Goal: Transaction & Acquisition: Purchase product/service

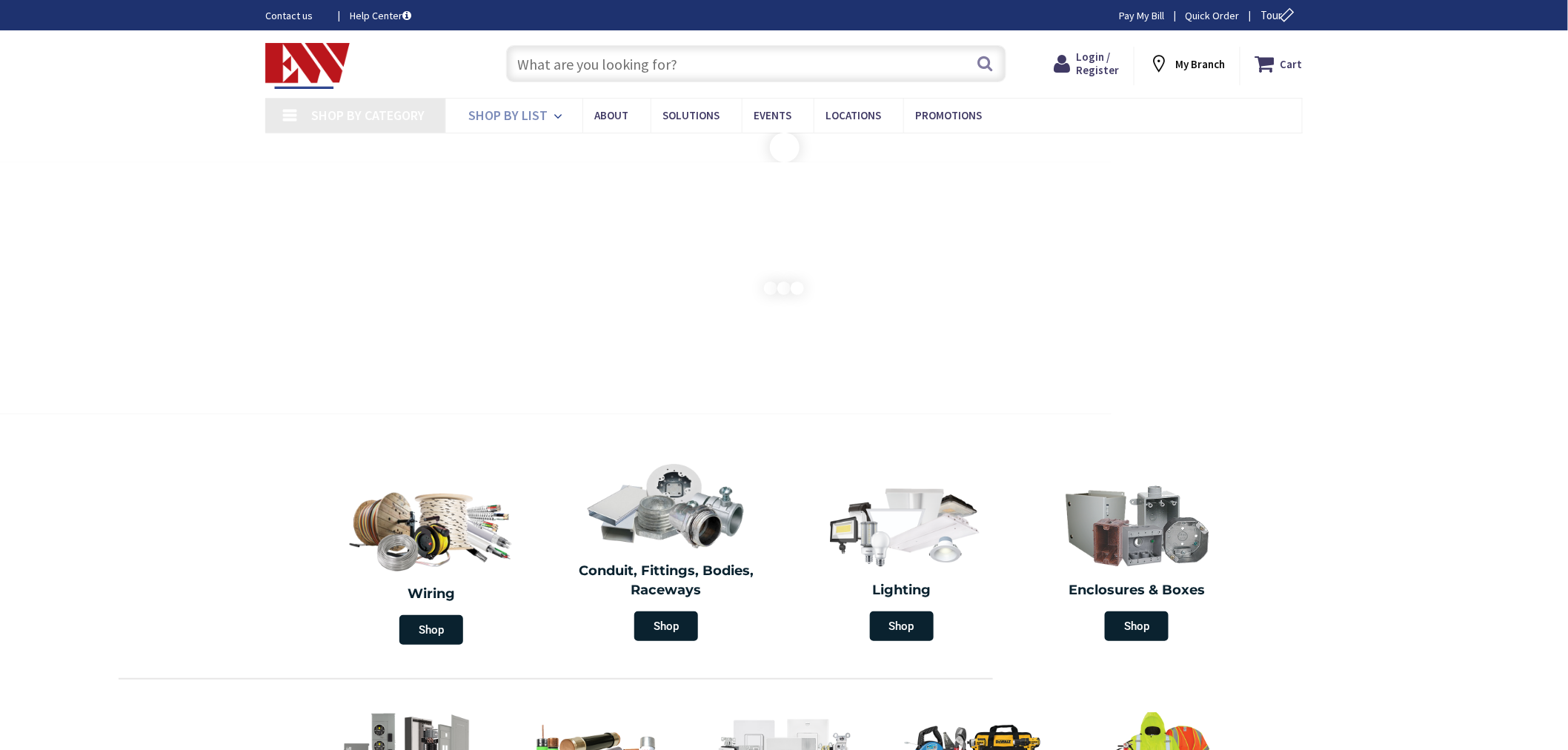
type input "[GEOGRAPHIC_DATA][PERSON_NAME], [GEOGRAPHIC_DATA]"
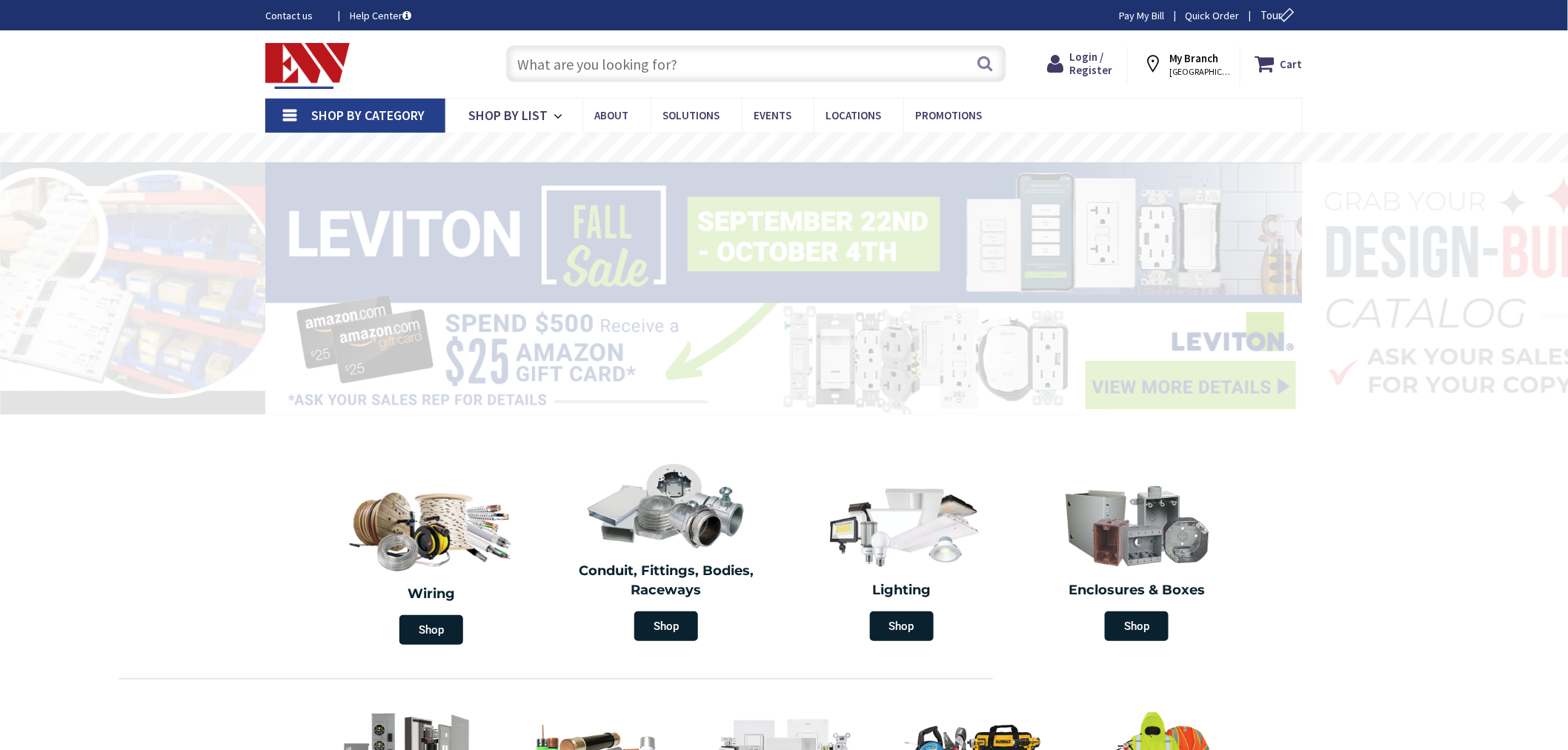
click at [531, 62] on input "text" at bounding box center [756, 63] width 500 height 37
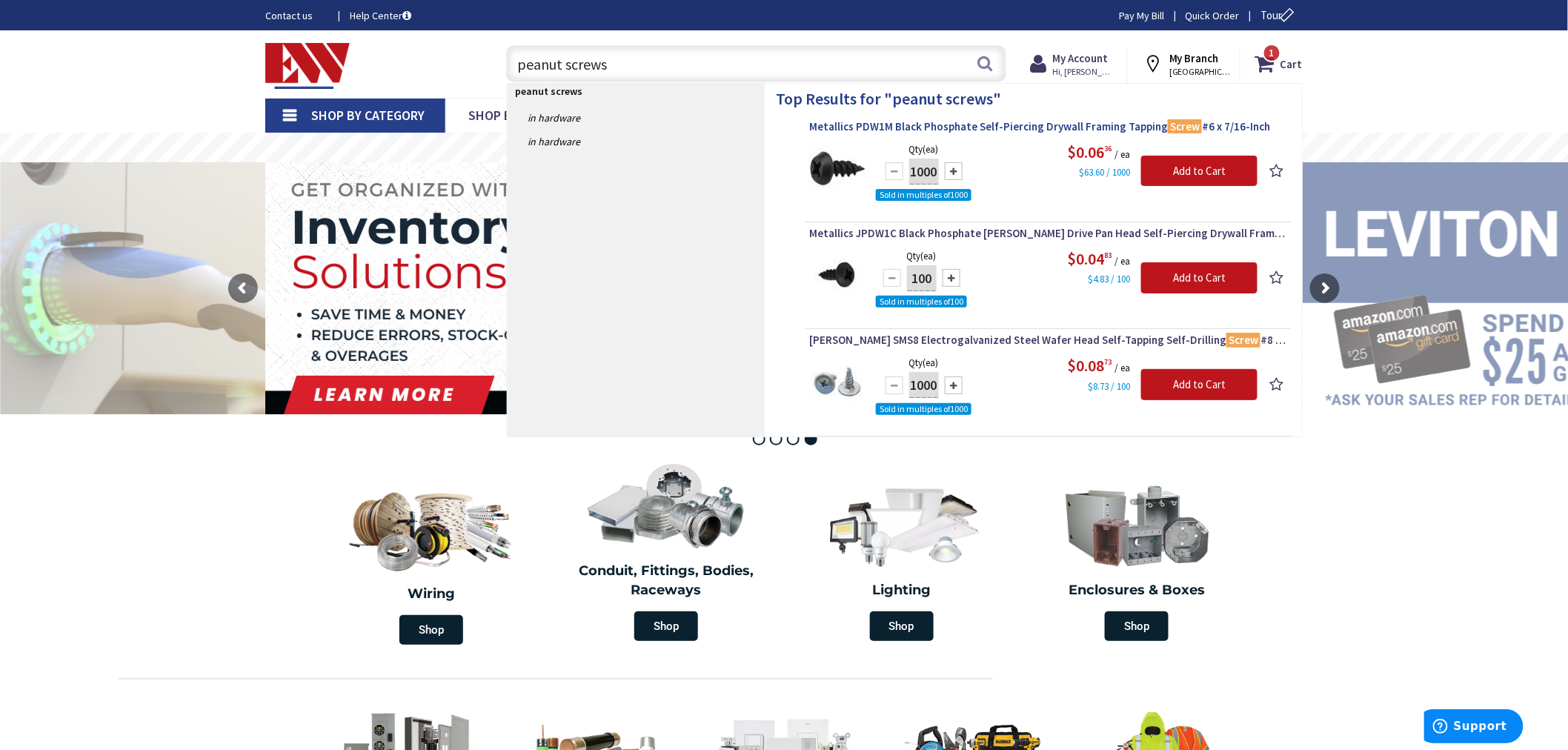
type input "peanut screws"
click at [956, 129] on span "Metallics PDW1M Black Phosphate Self-Piercing Drywall Framing Tapping Screw #6 …" at bounding box center [1047, 127] width 478 height 15
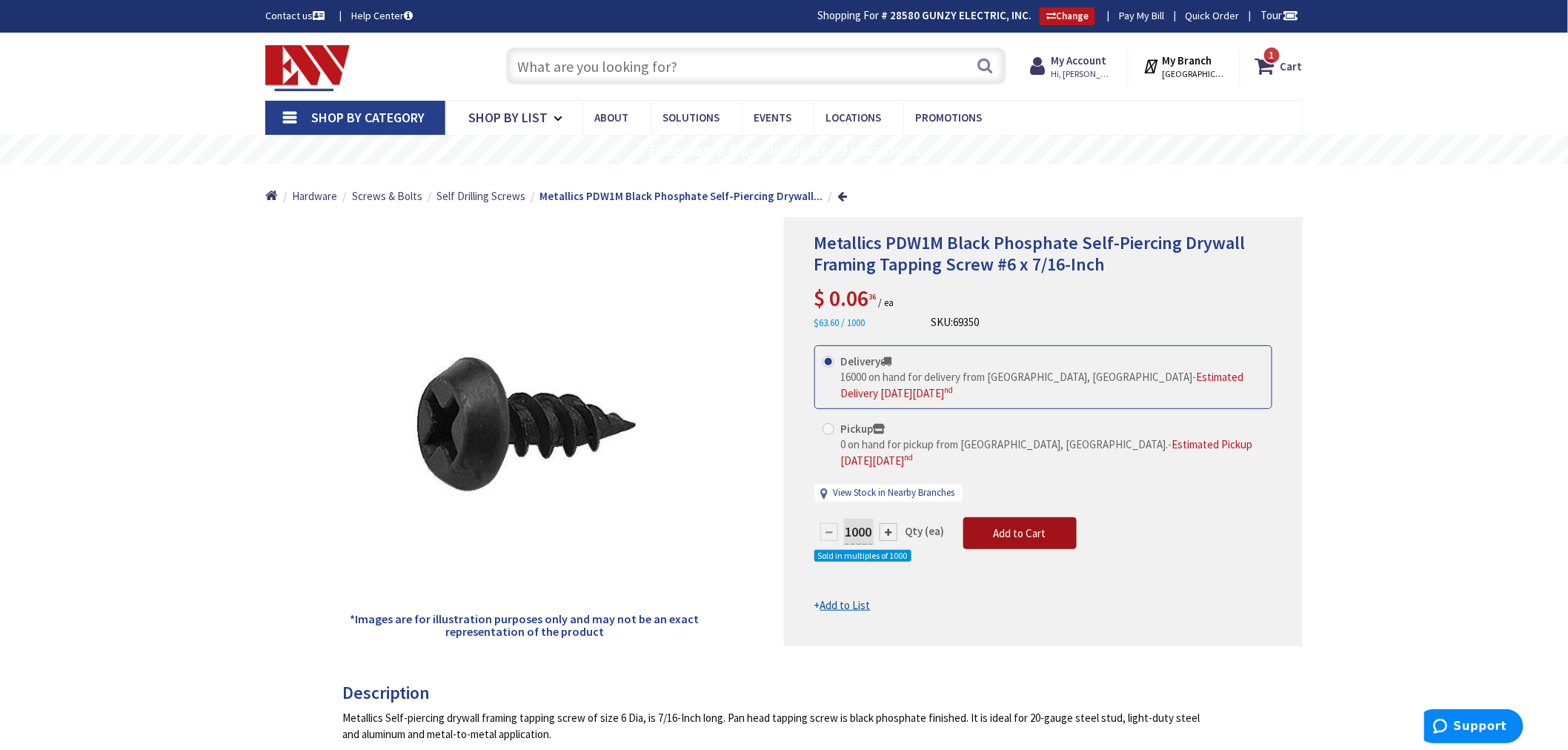
click at [1012, 526] on span "Add to Cart" at bounding box center [1019, 532] width 52 height 14
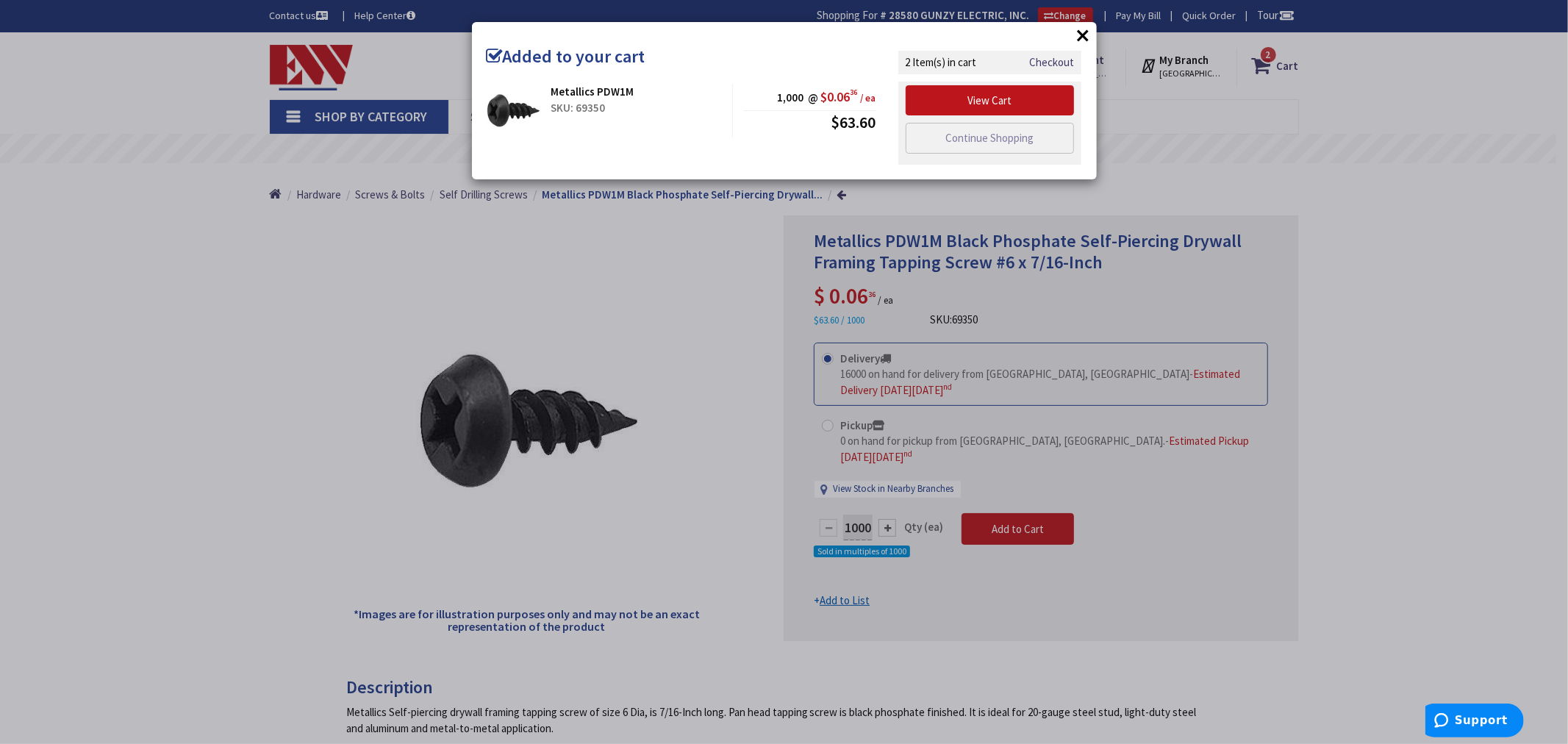
click at [1079, 31] on button "×" at bounding box center [1083, 35] width 22 height 22
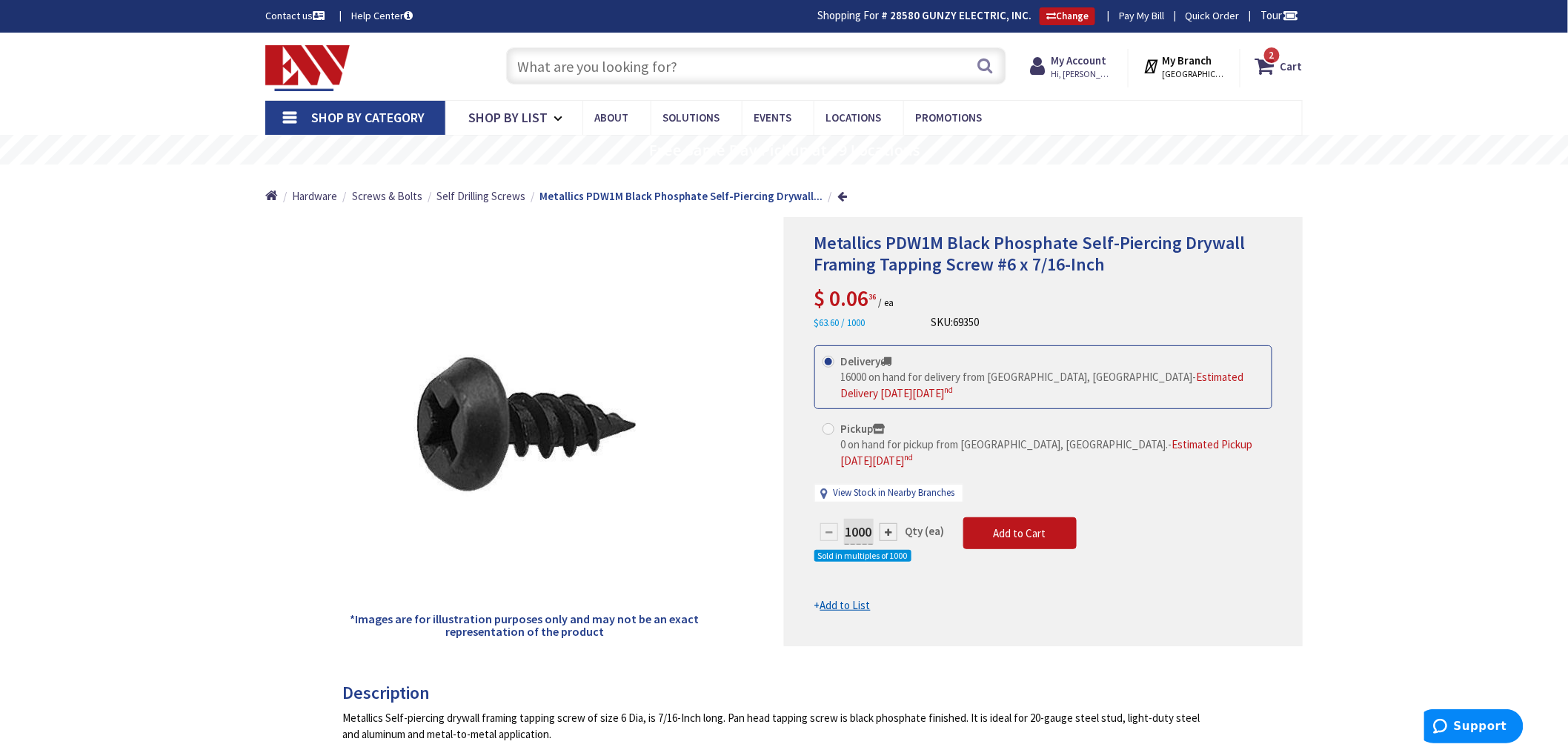
click at [542, 67] on input "text" at bounding box center [756, 66] width 500 height 37
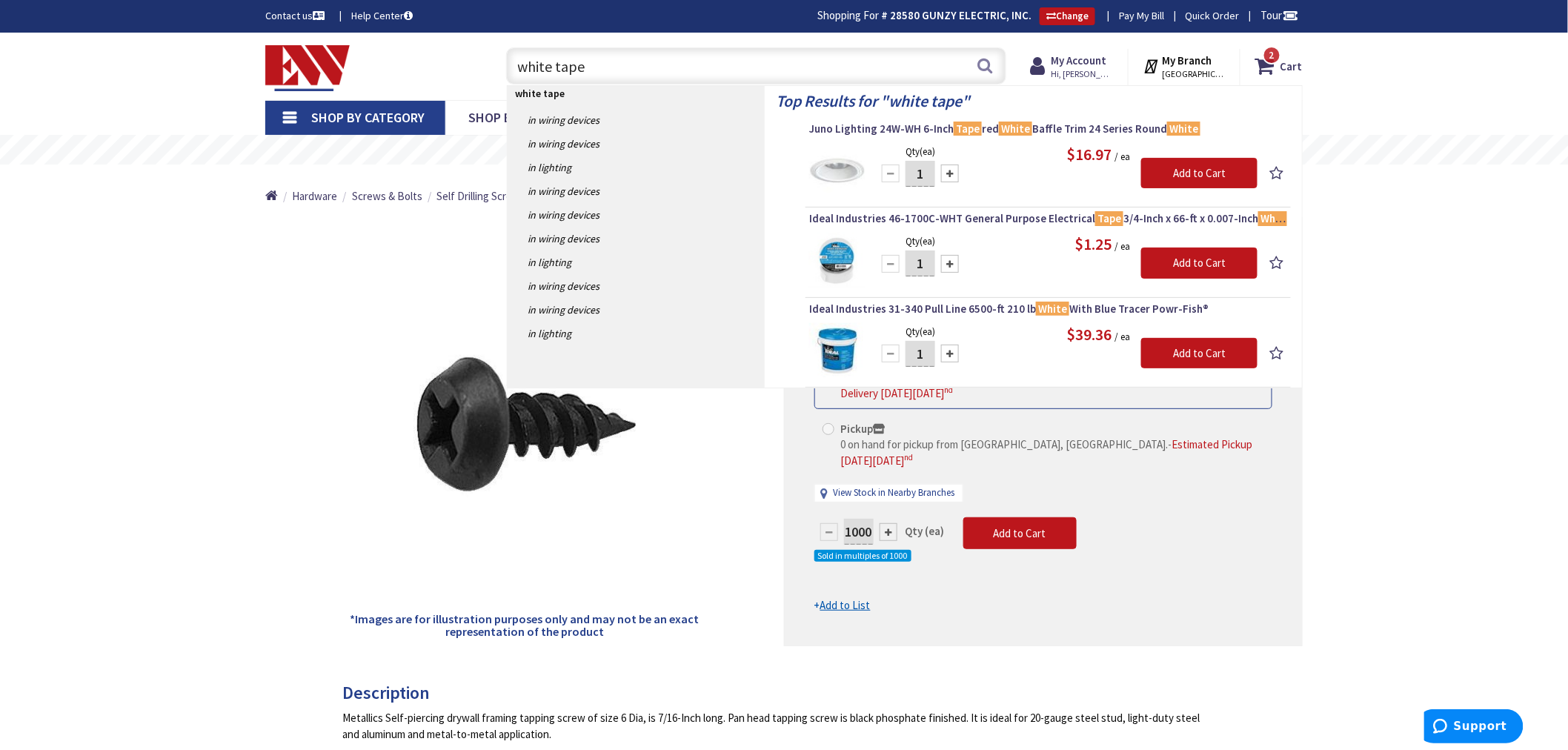
type input "white tape"
click at [953, 264] on div at bounding box center [949, 263] width 17 height 17
type input "4"
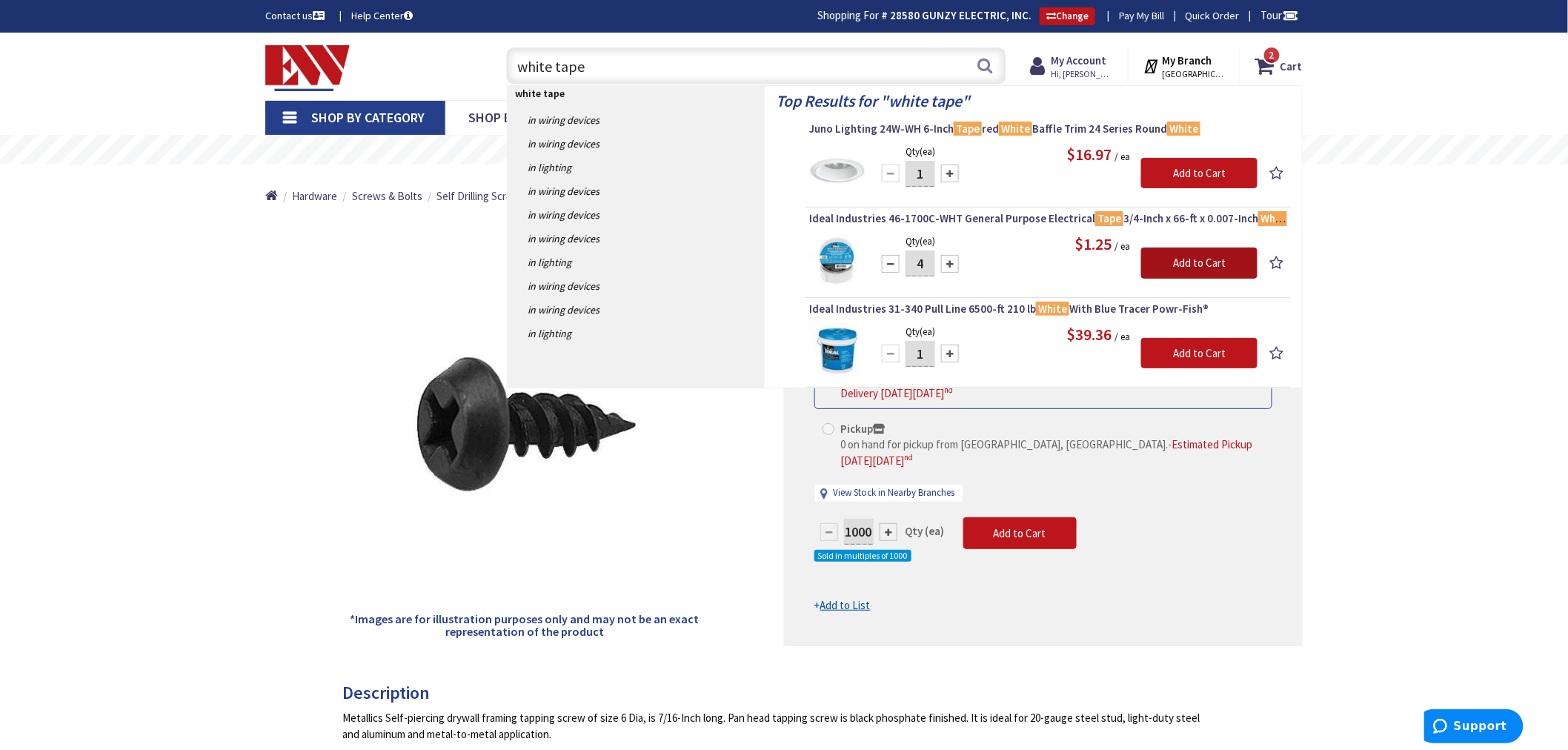
click at [1161, 265] on input "Add to Cart" at bounding box center [1199, 262] width 116 height 31
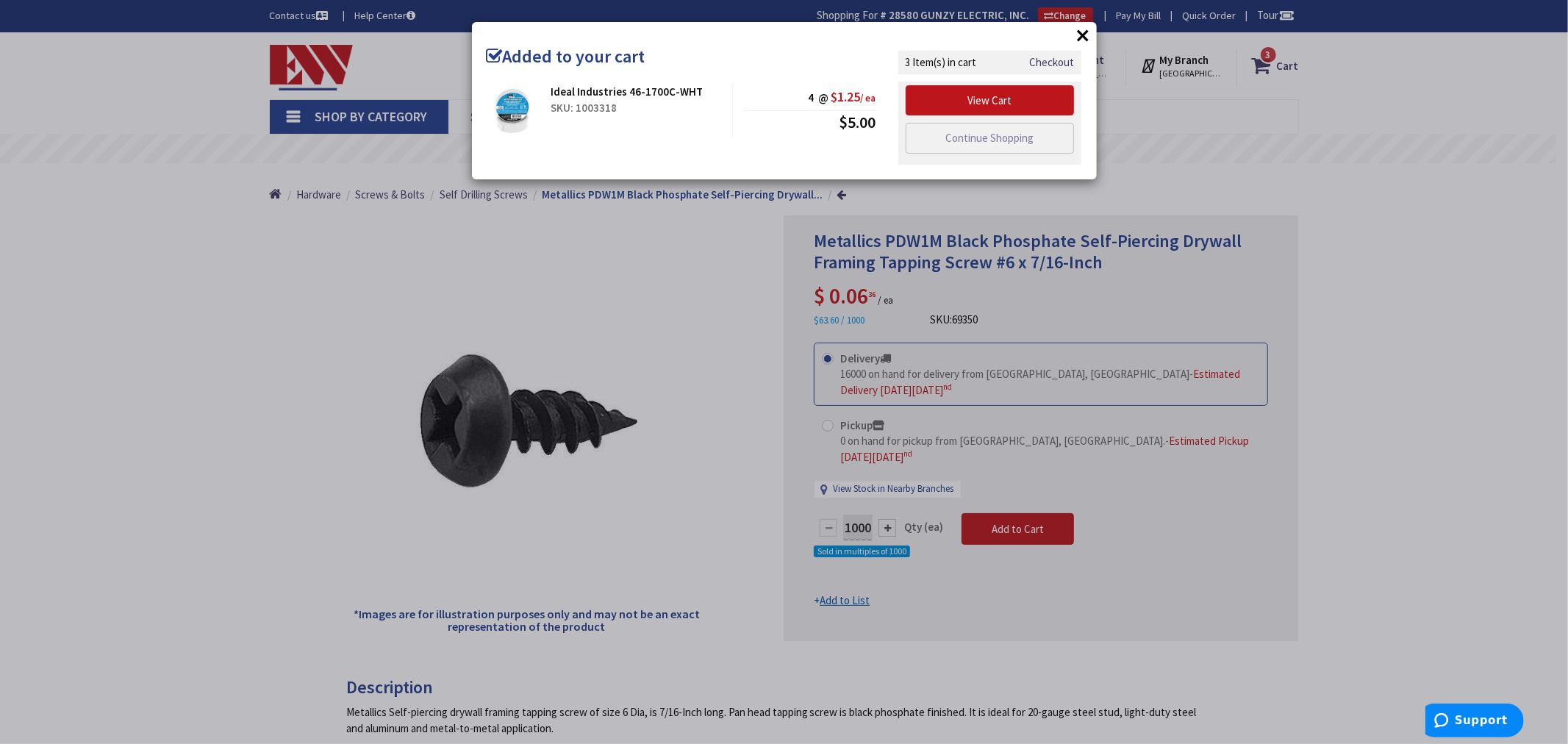
click at [1080, 33] on button "×" at bounding box center [1083, 35] width 22 height 22
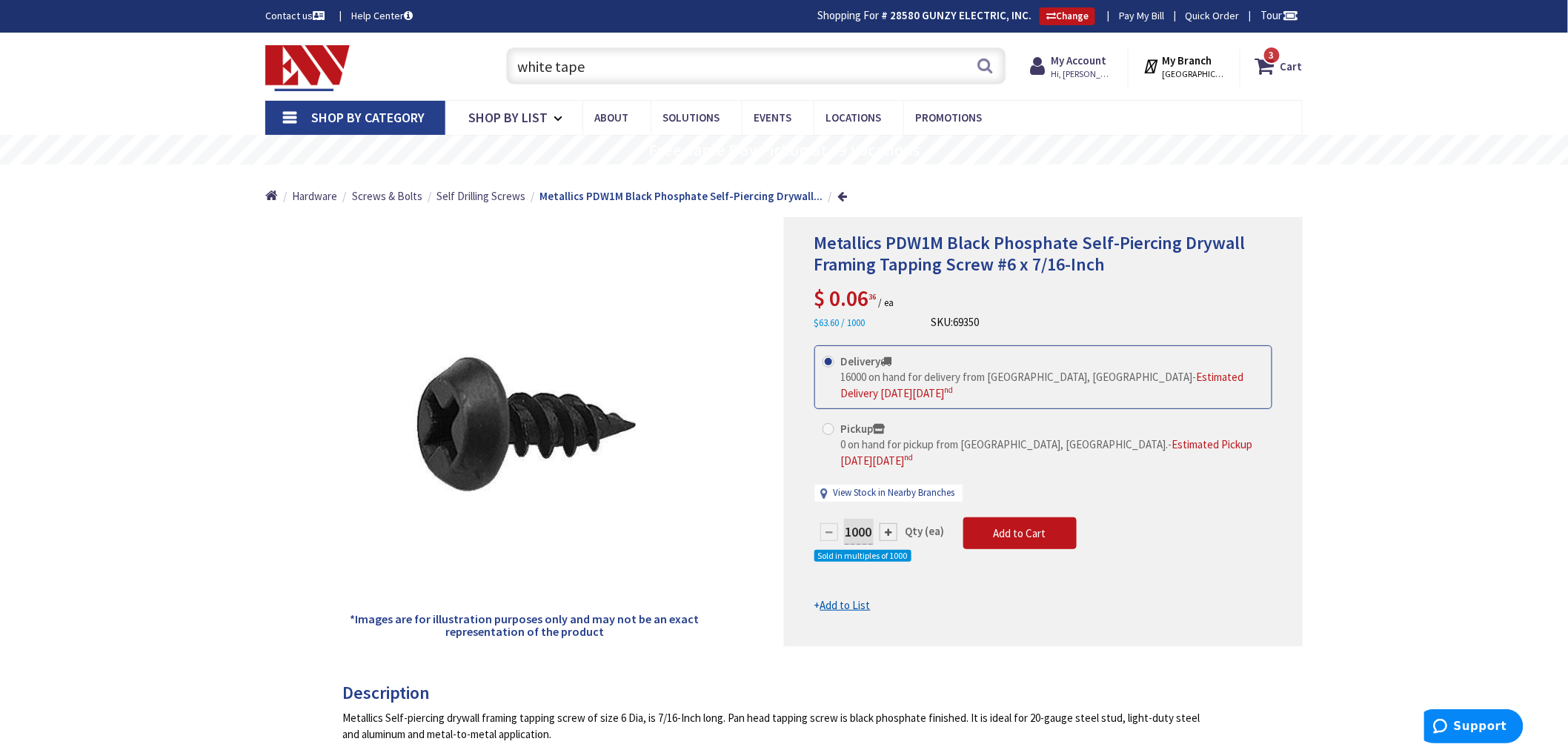
click at [590, 63] on input "white tape" at bounding box center [756, 66] width 500 height 37
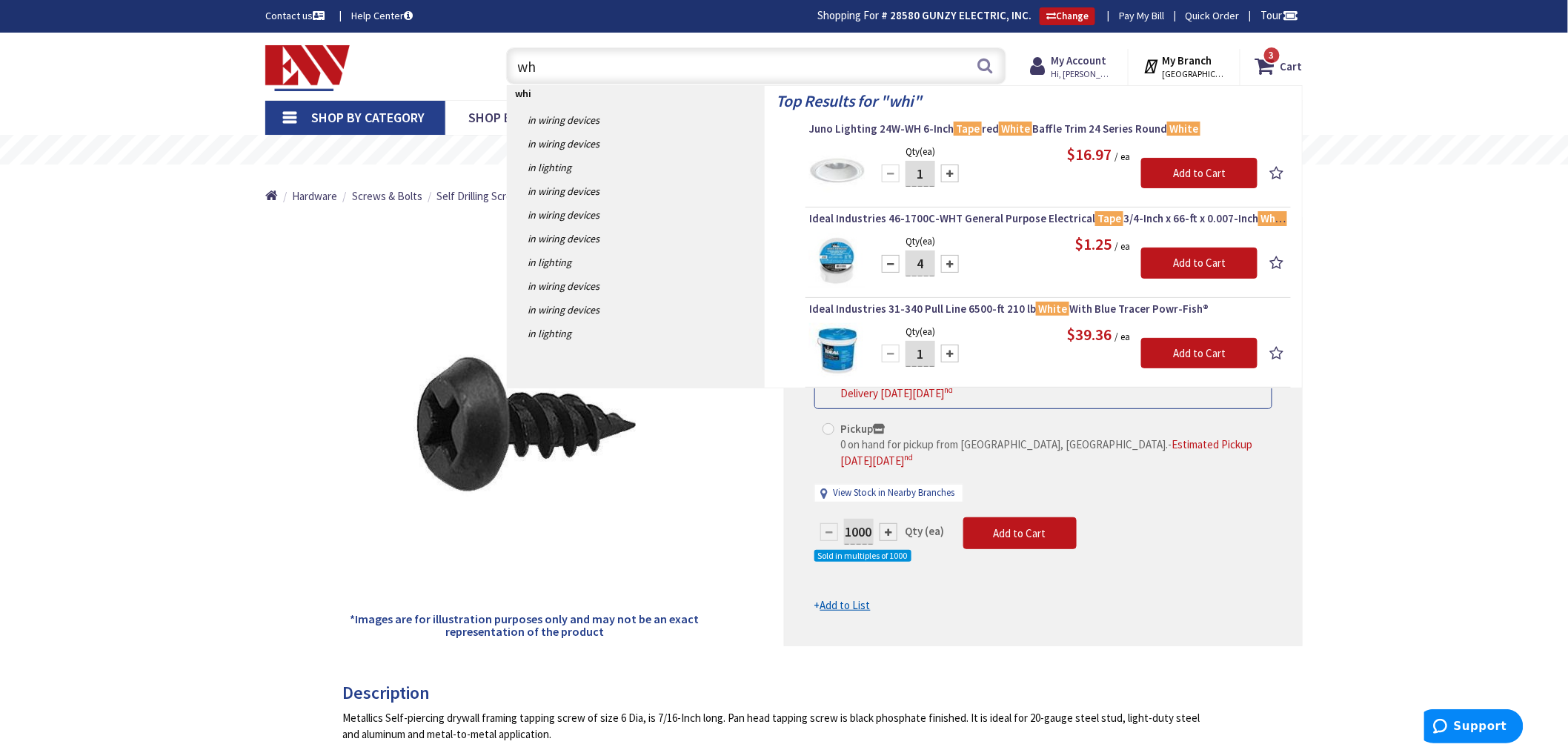
type input "w"
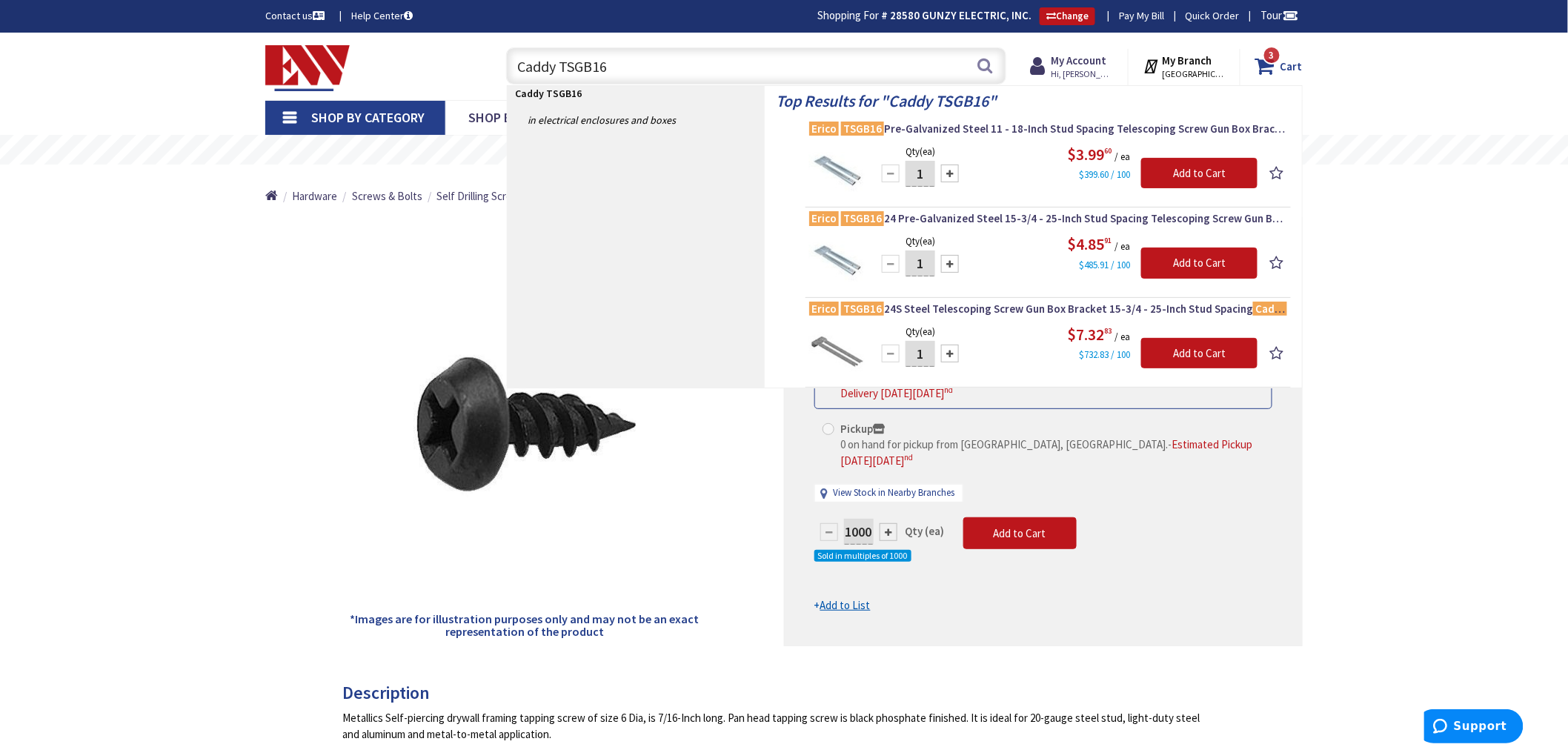
type input "Caddy TSGB16"
click at [1272, 54] on span "3" at bounding box center [1272, 55] width 5 height 12
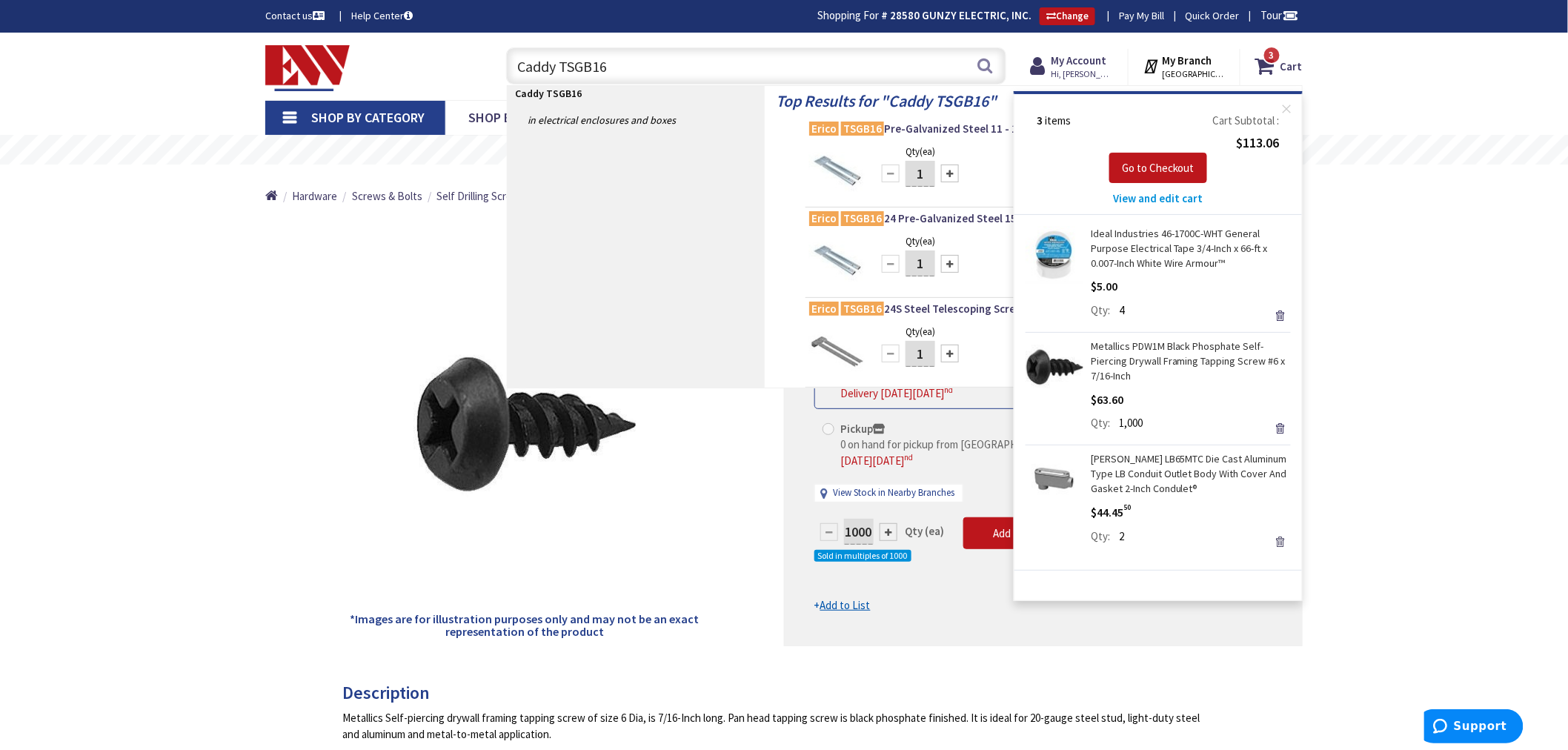
click at [1283, 542] on link "Remove" at bounding box center [1280, 542] width 21 height 21
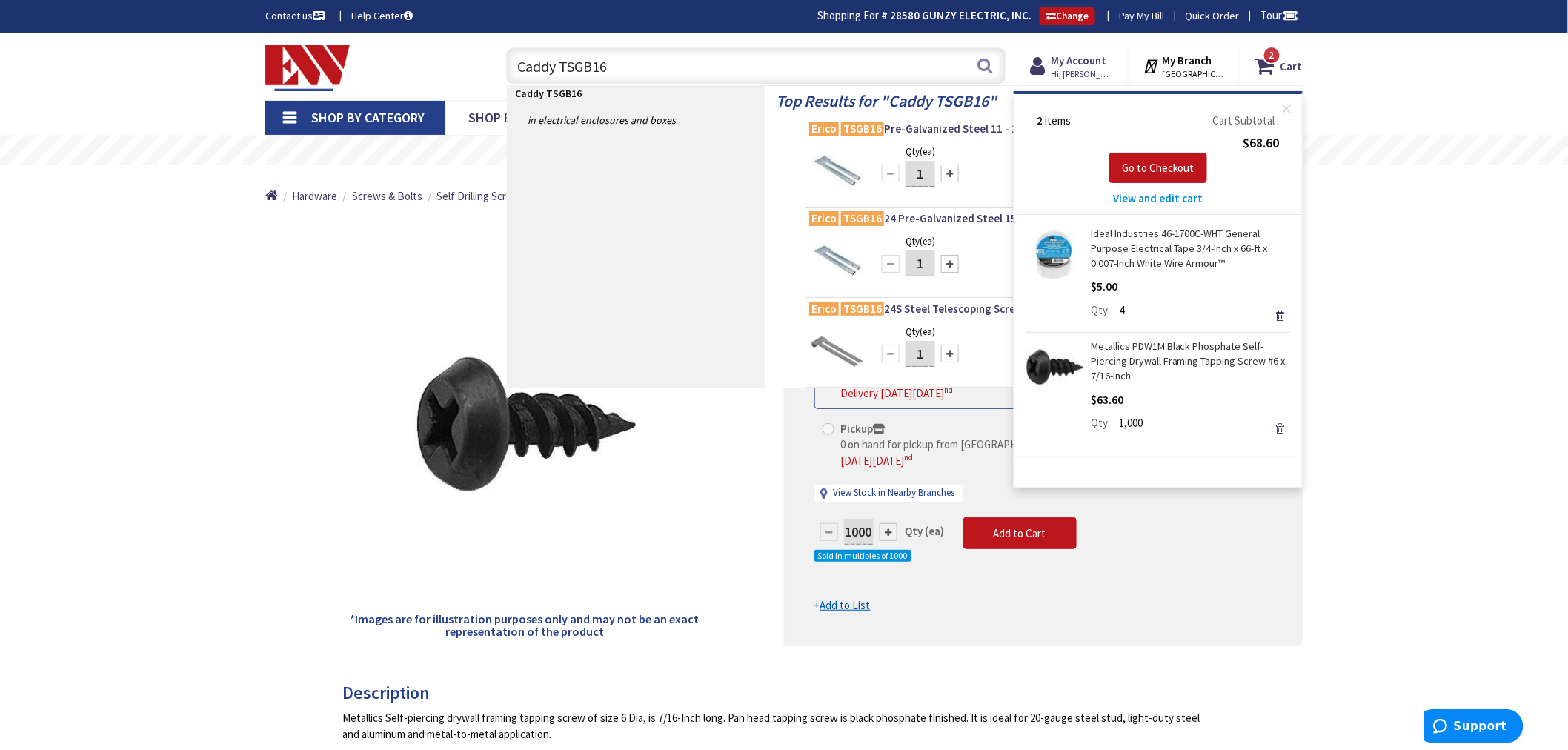
click at [1281, 430] on link "Remove" at bounding box center [1280, 428] width 21 height 21
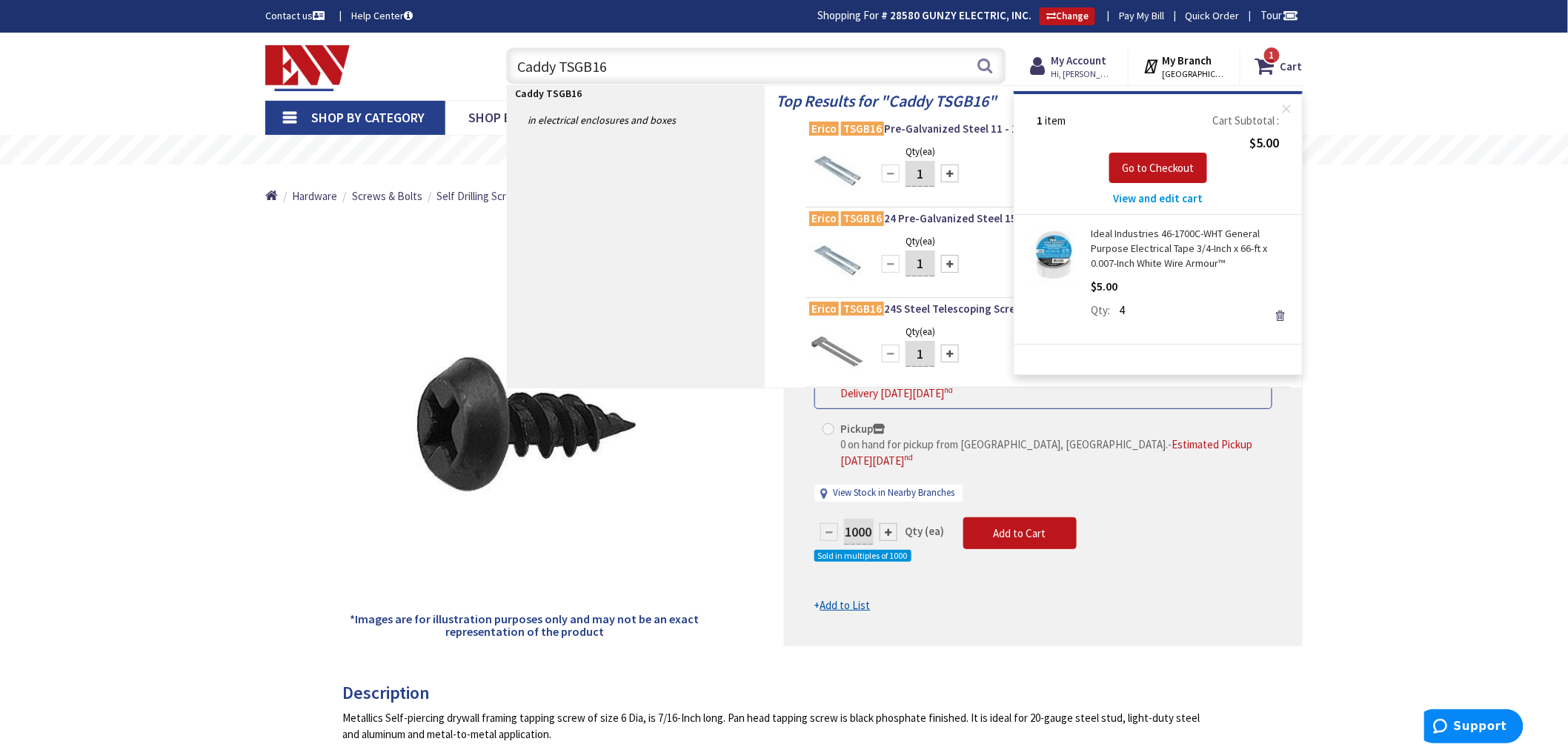
click at [1279, 313] on link "Remove" at bounding box center [1280, 316] width 21 height 21
